Goal: Find specific page/section: Find specific page/section

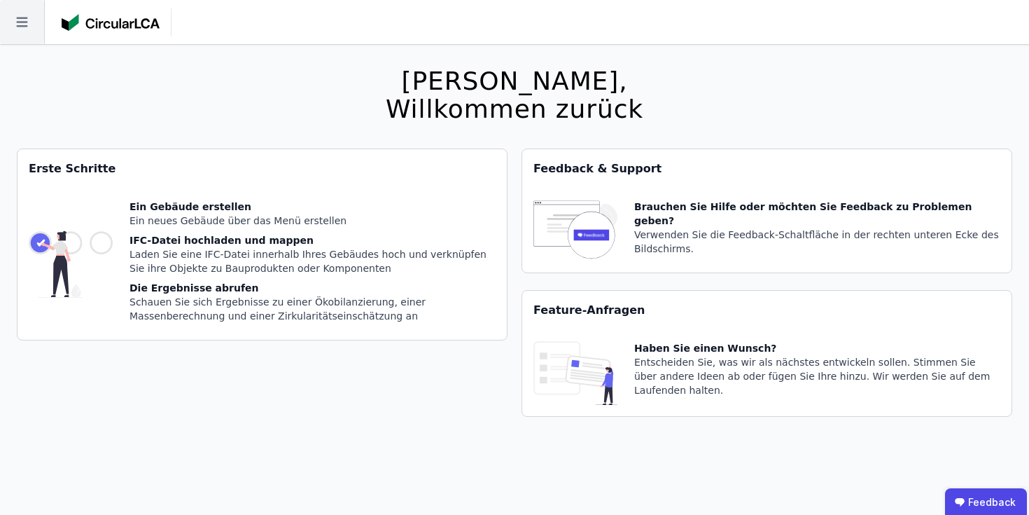
click at [23, 8] on icon at bounding box center [22, 22] width 44 height 44
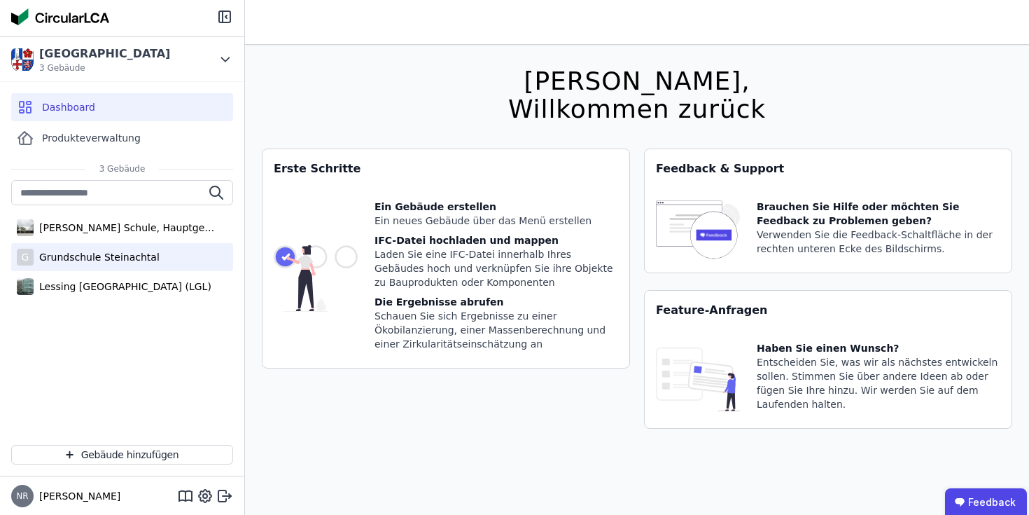
click at [130, 246] on div "G Grundschule Steinachtal" at bounding box center [122, 257] width 222 height 28
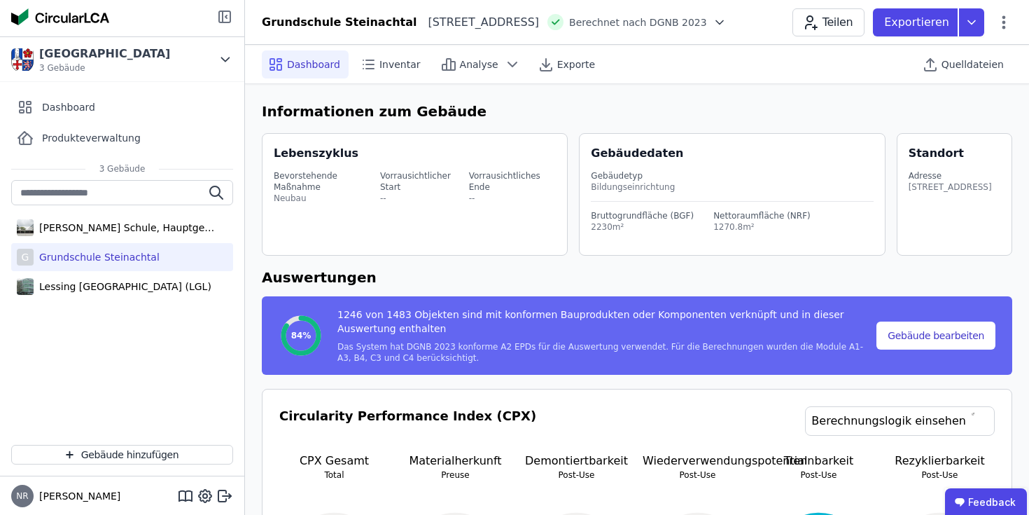
click at [226, 11] on icon at bounding box center [224, 16] width 11 height 11
